Goal: Complete application form: Complete application form

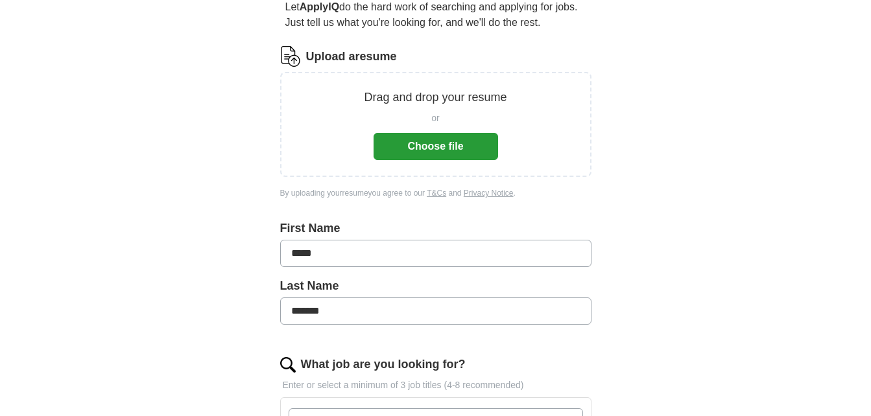
scroll to position [130, 0]
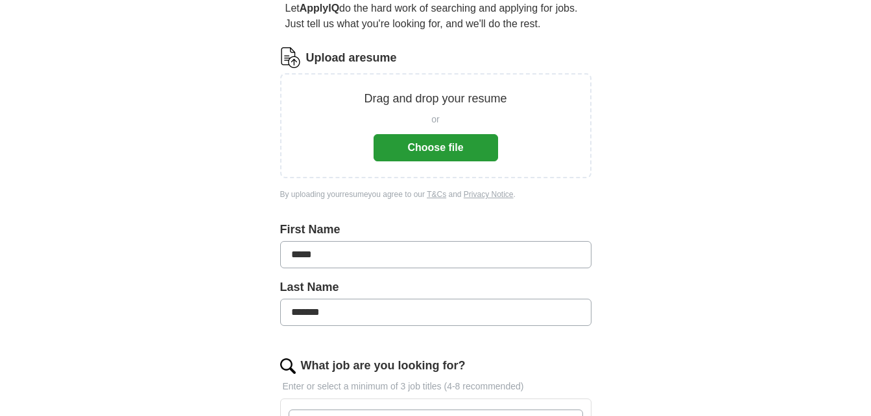
click at [432, 147] on button "Choose file" at bounding box center [436, 147] width 125 height 27
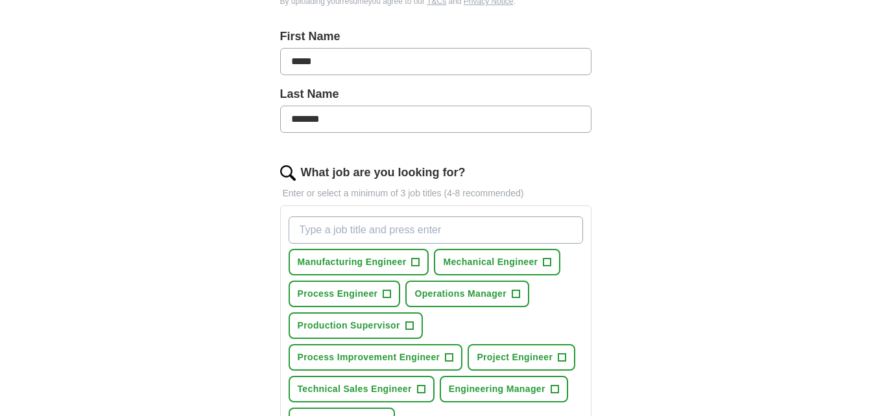
scroll to position [324, 0]
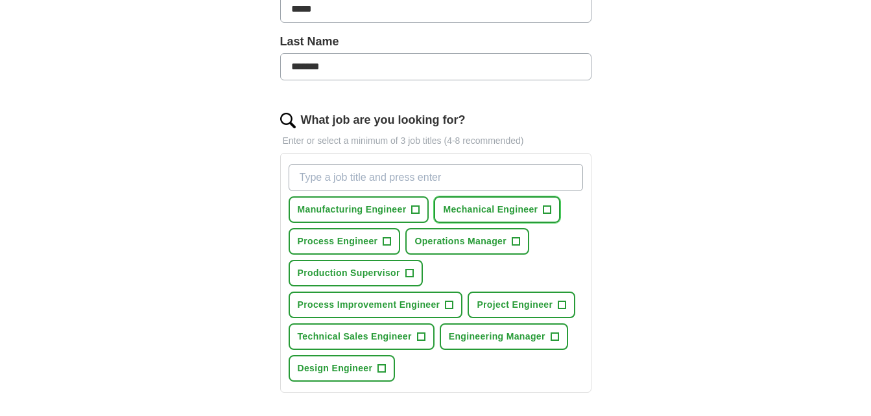
click at [543, 208] on span "+" at bounding box center [547, 210] width 8 height 10
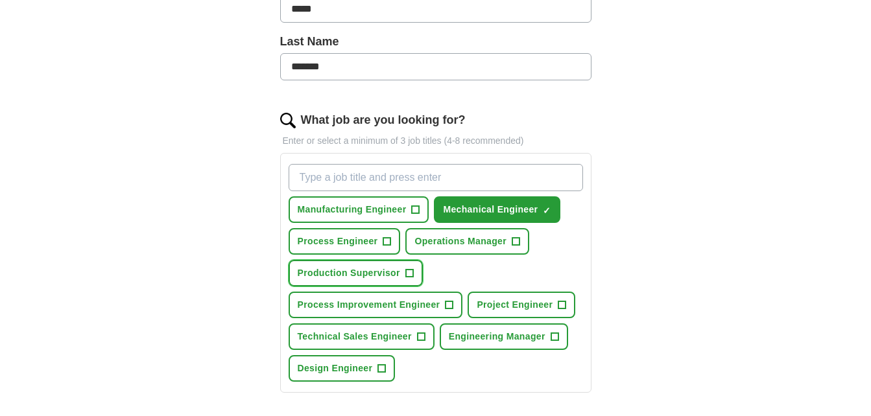
click at [409, 271] on span "+" at bounding box center [409, 273] width 8 height 10
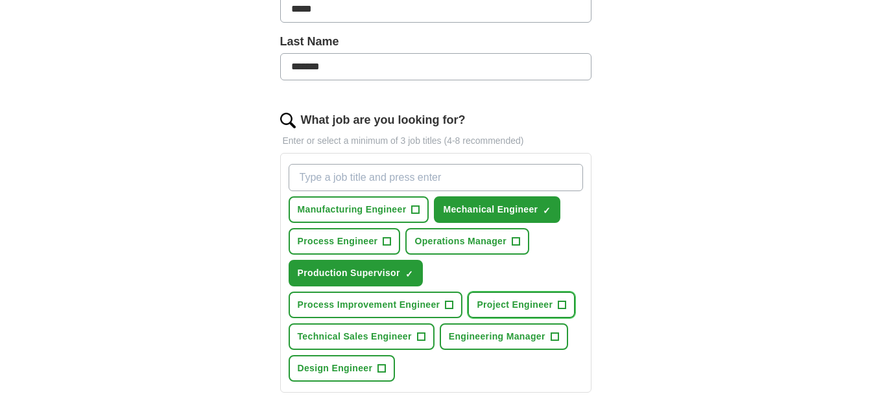
click at [560, 302] on span "+" at bounding box center [562, 305] width 8 height 10
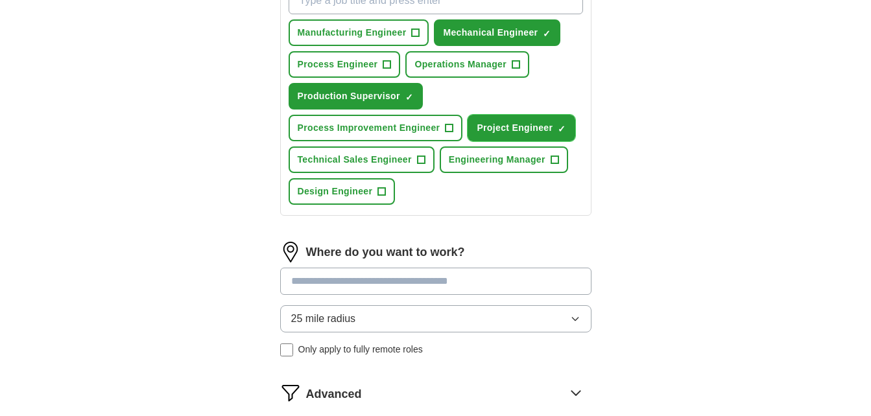
scroll to position [584, 0]
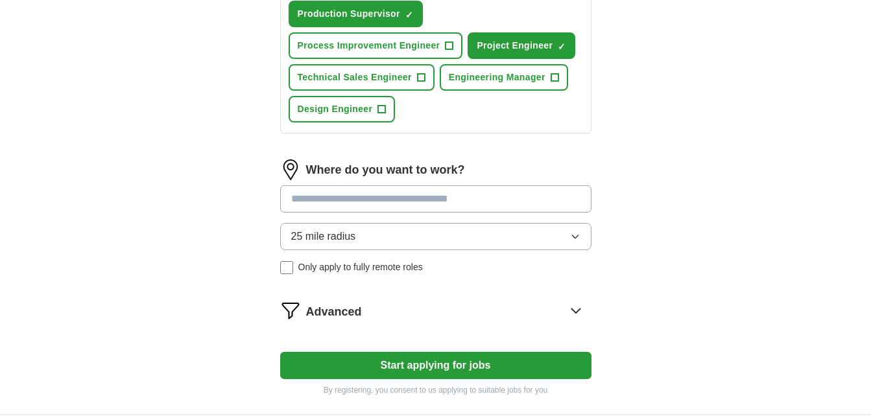
click at [409, 193] on input at bounding box center [435, 198] width 311 height 27
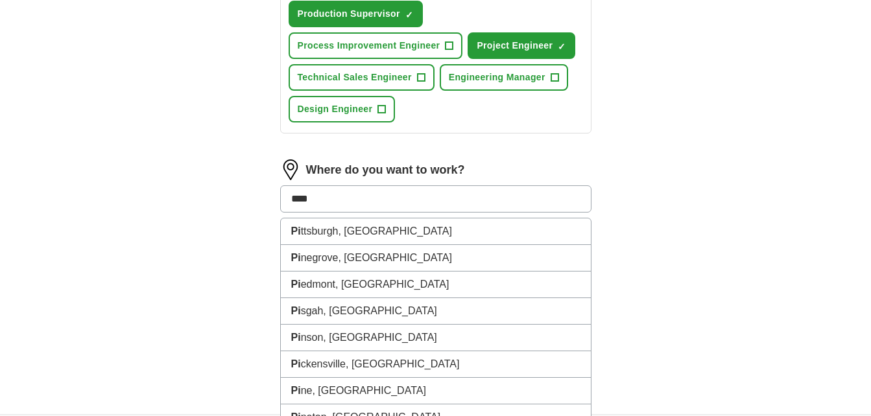
type input "*****"
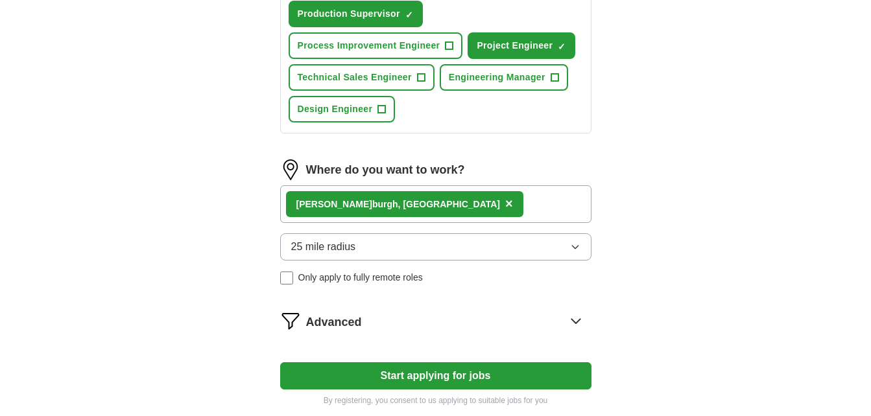
click at [426, 246] on button "25 mile radius" at bounding box center [435, 246] width 311 height 27
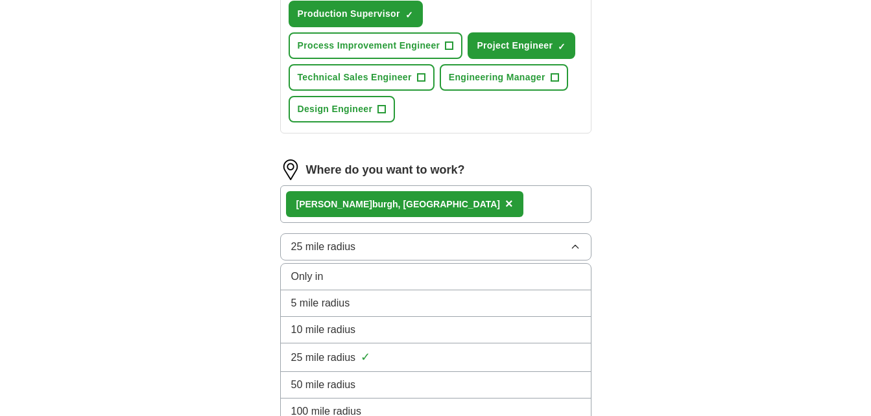
click at [370, 381] on div "50 mile radius" at bounding box center [435, 385] width 289 height 16
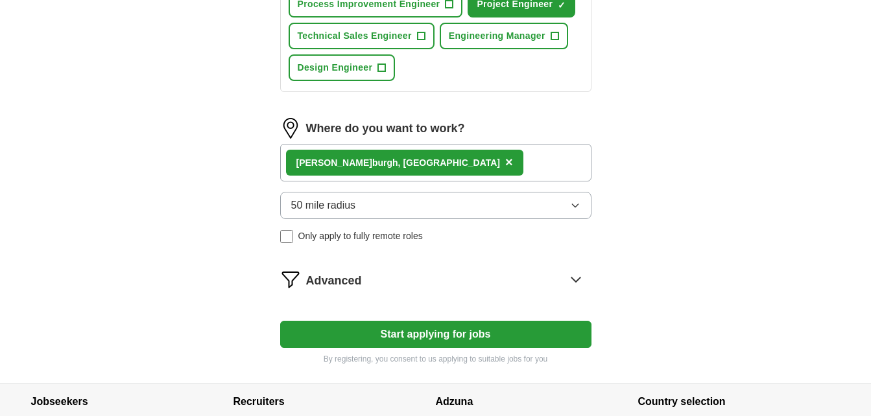
scroll to position [649, 0]
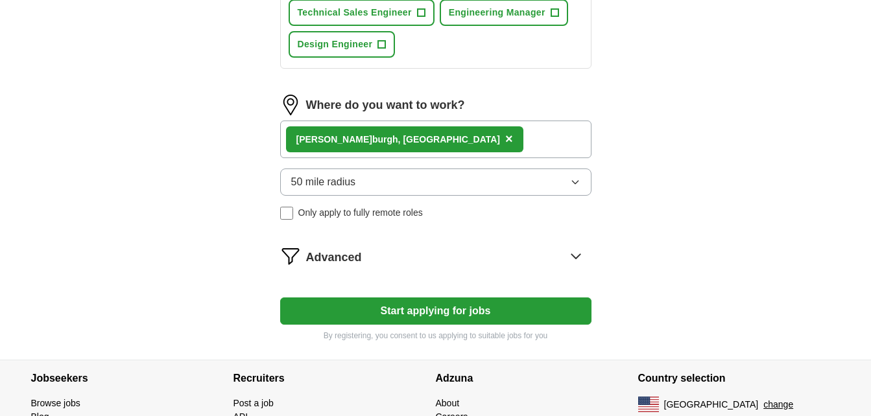
click at [385, 255] on div "Advanced" at bounding box center [448, 256] width 285 height 21
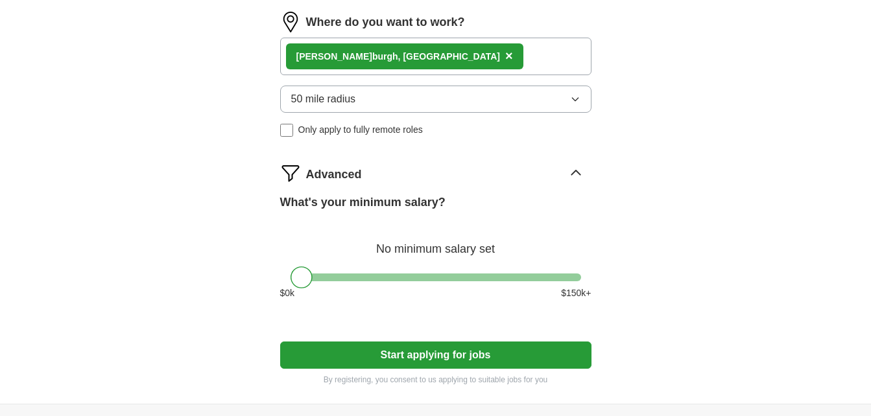
scroll to position [778, 0]
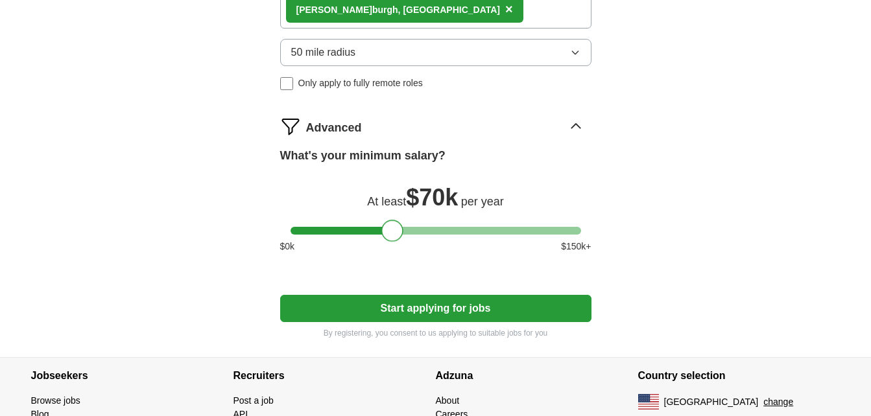
drag, startPoint x: 302, startPoint y: 232, endPoint x: 392, endPoint y: 226, distance: 90.3
click at [392, 226] on div at bounding box center [392, 231] width 22 height 22
click at [399, 313] on button "Start applying for jobs" at bounding box center [435, 308] width 311 height 27
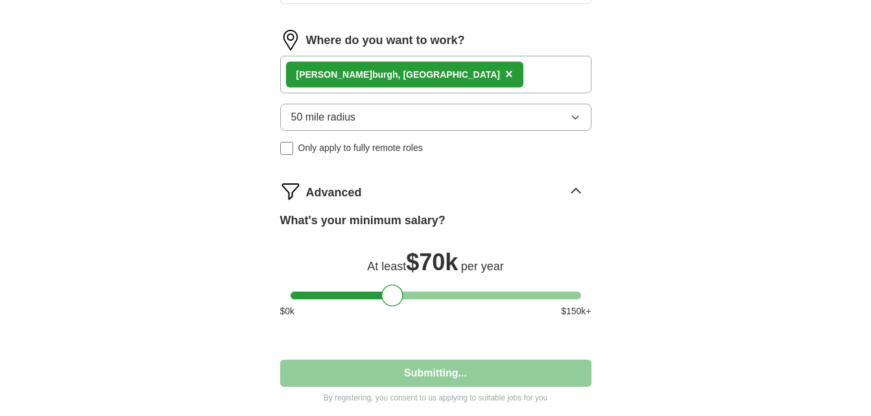
select select "**"
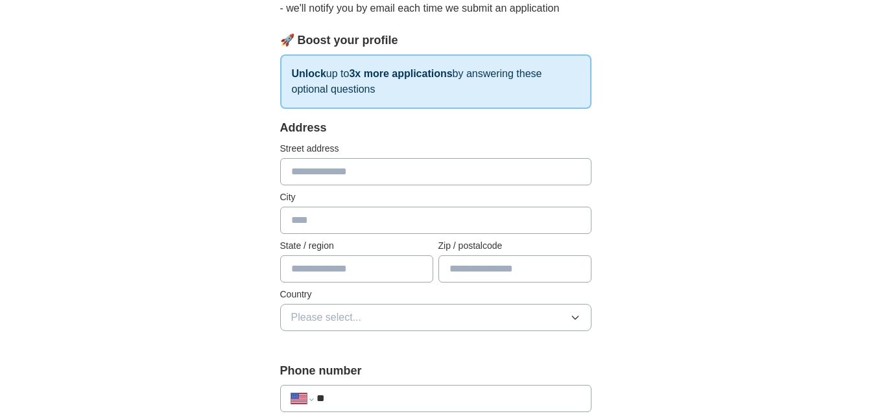
scroll to position [0, 0]
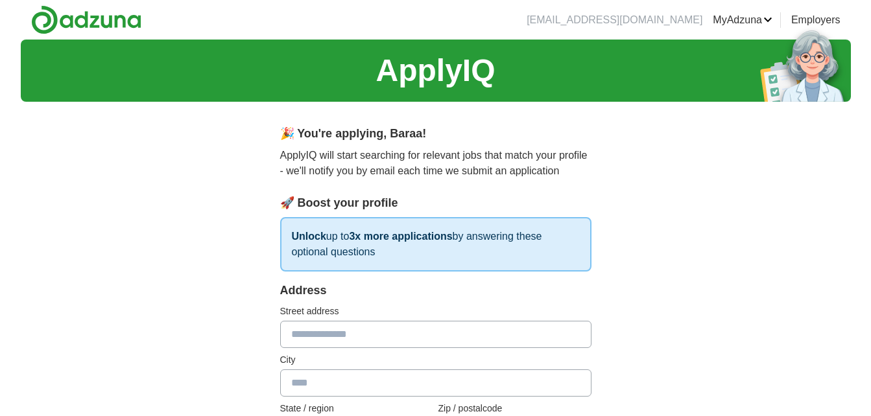
click at [100, 22] on img at bounding box center [86, 19] width 110 height 29
